Goal: Information Seeking & Learning: Find specific page/section

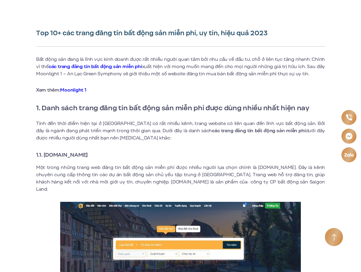
scroll to position [181, 0]
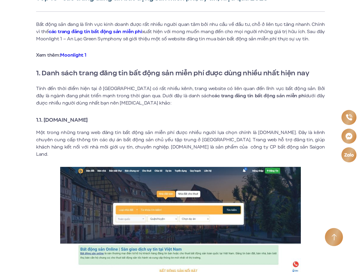
drag, startPoint x: 45, startPoint y: 121, endPoint x: 100, endPoint y: 118, distance: 55.5
click at [100, 118] on h3 "1.1. [DOMAIN_NAME]" at bounding box center [180, 120] width 289 height 8
copy strong "[DOMAIN_NAME]"
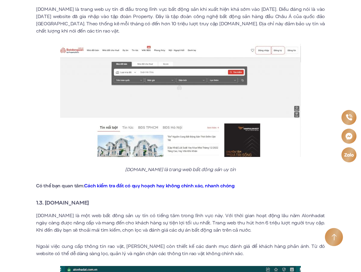
scroll to position [602, 0]
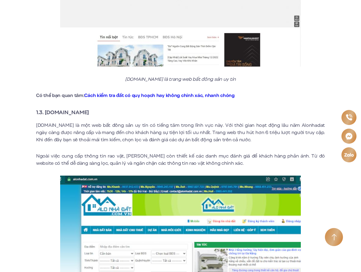
drag, startPoint x: 45, startPoint y: 106, endPoint x: 97, endPoint y: 107, distance: 52.4
click at [97, 108] on h3 "1.3. [DOMAIN_NAME]" at bounding box center [180, 112] width 289 height 8
copy strong "[DOMAIN_NAME]"
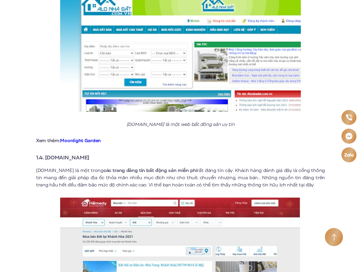
scroll to position [813, 0]
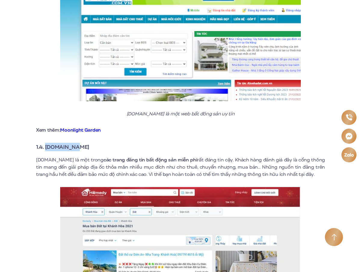
drag, startPoint x: 46, startPoint y: 140, endPoint x: 79, endPoint y: 141, distance: 33.1
click at [79, 143] on strong "1.4. [DOMAIN_NAME]" at bounding box center [62, 147] width 53 height 8
copy strong "[DOMAIN_NAME]"
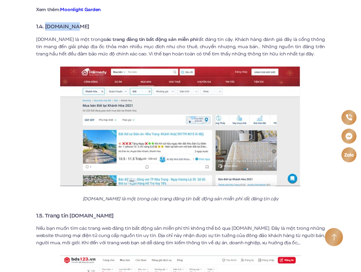
scroll to position [1024, 0]
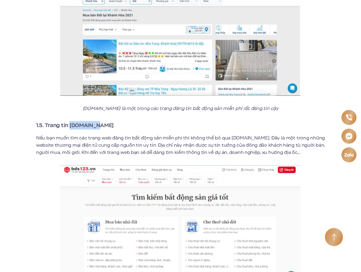
drag, startPoint x: 70, startPoint y: 118, endPoint x: 95, endPoint y: 121, distance: 25.2
click at [95, 121] on strong "1.5. Trang tin [DOMAIN_NAME]" at bounding box center [75, 125] width 78 height 8
copy strong "[DOMAIN_NAME]"
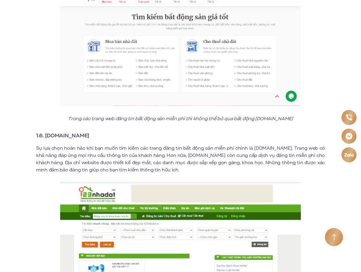
scroll to position [1204, 0]
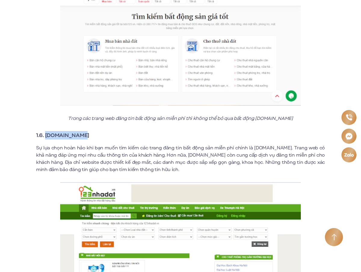
drag, startPoint x: 46, startPoint y: 128, endPoint x: 86, endPoint y: 126, distance: 39.8
click at [86, 131] on h3 "1.6. [DOMAIN_NAME]" at bounding box center [180, 135] width 289 height 8
copy strong "[DOMAIN_NAME]"
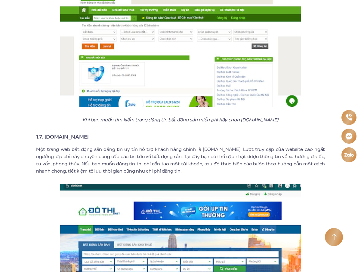
scroll to position [1445, 0]
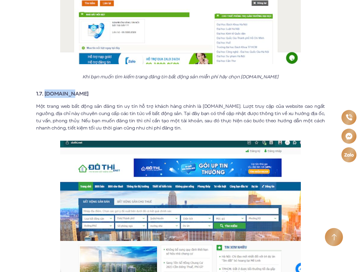
drag, startPoint x: 46, startPoint y: 86, endPoint x: 70, endPoint y: 87, distance: 23.8
click at [70, 89] on h3 "1.7. [DOMAIN_NAME]" at bounding box center [180, 93] width 289 height 8
copy strong "[DOMAIN_NAME]"
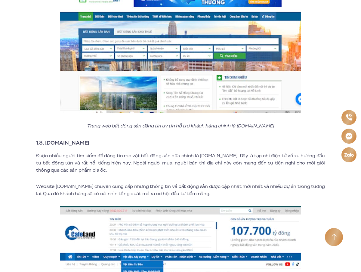
scroll to position [1626, 0]
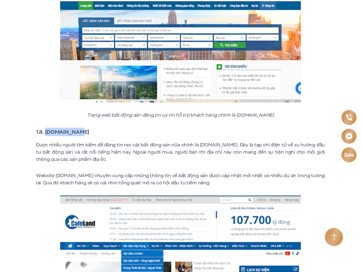
drag, startPoint x: 46, startPoint y: 124, endPoint x: 76, endPoint y: 128, distance: 30.0
click at [76, 128] on strong "1.8. [DOMAIN_NAME]" at bounding box center [62, 132] width 53 height 8
copy strong "[DOMAIN_NAME]"
